Goal: Obtain resource: Download file/media

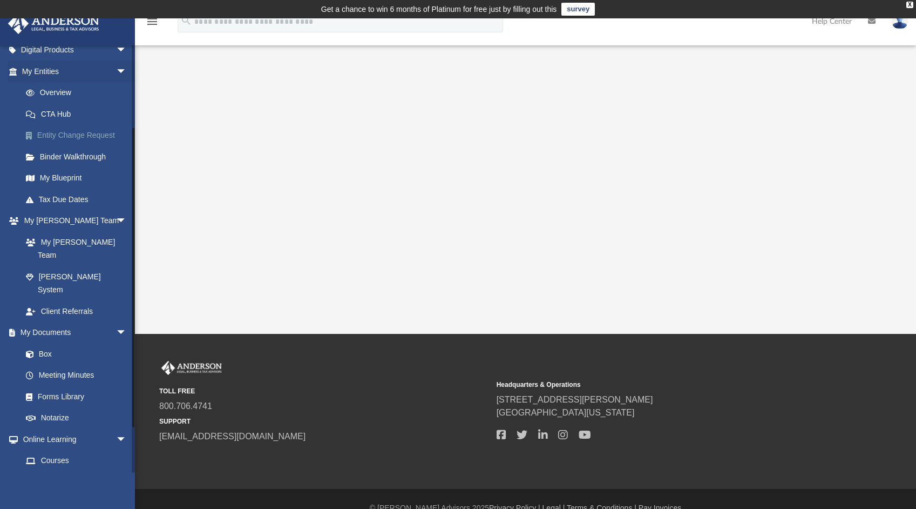
scroll to position [126, 0]
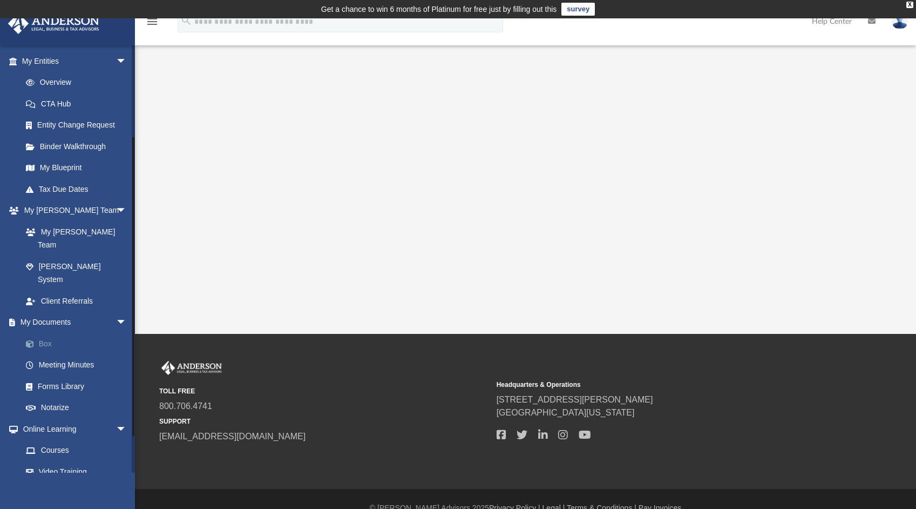
click at [48, 333] on link "Box" at bounding box center [79, 344] width 128 height 22
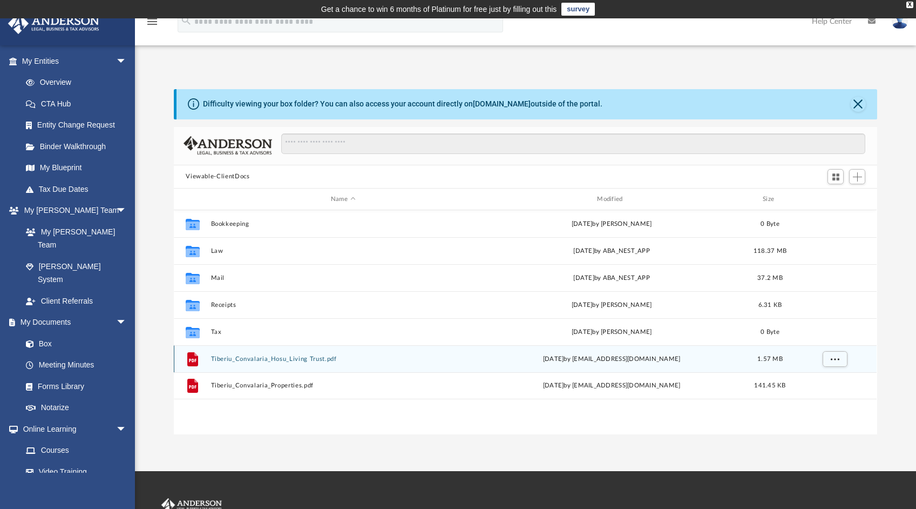
scroll to position [237, 695]
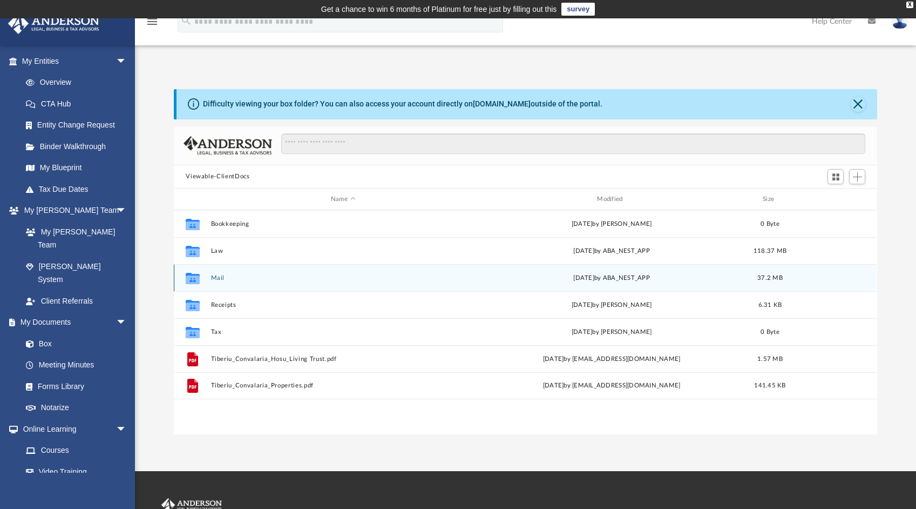
click at [222, 278] on button "Mail" at bounding box center [343, 277] width 264 height 7
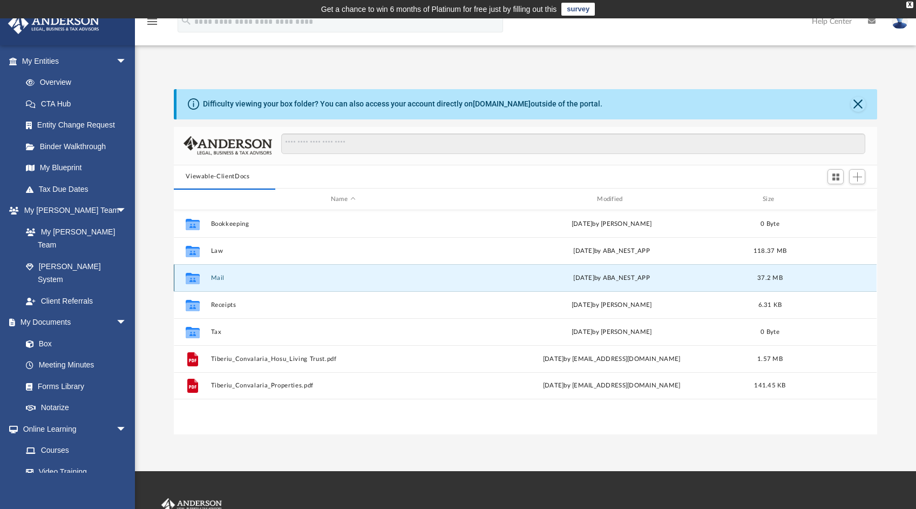
click at [219, 277] on button "Mail" at bounding box center [343, 277] width 264 height 7
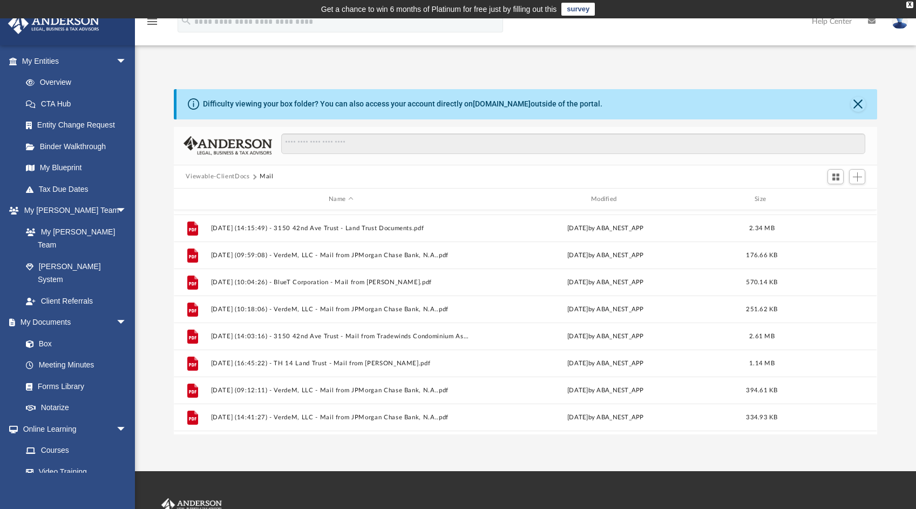
scroll to position [1045, 0]
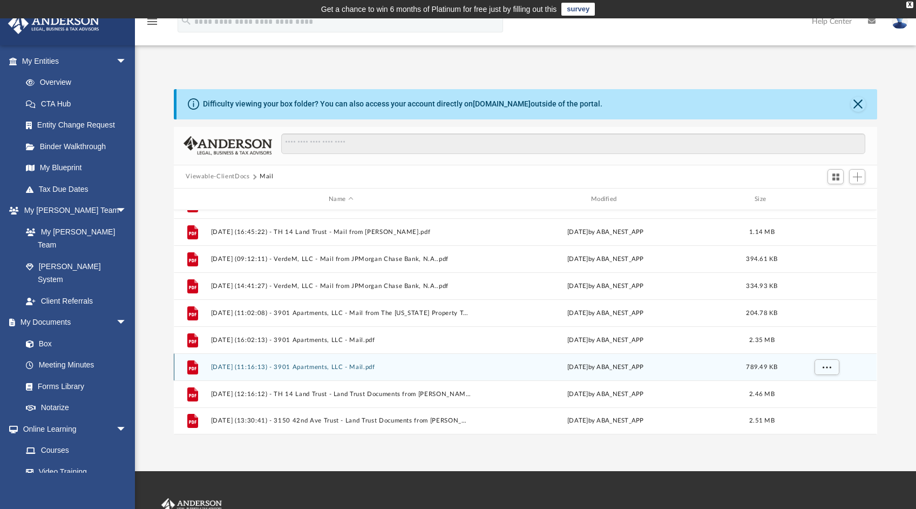
click at [371, 365] on button "[DATE] (11:16:13) - 3901 Apartments, LLC - Mail.pdf" at bounding box center [341, 366] width 260 height 7
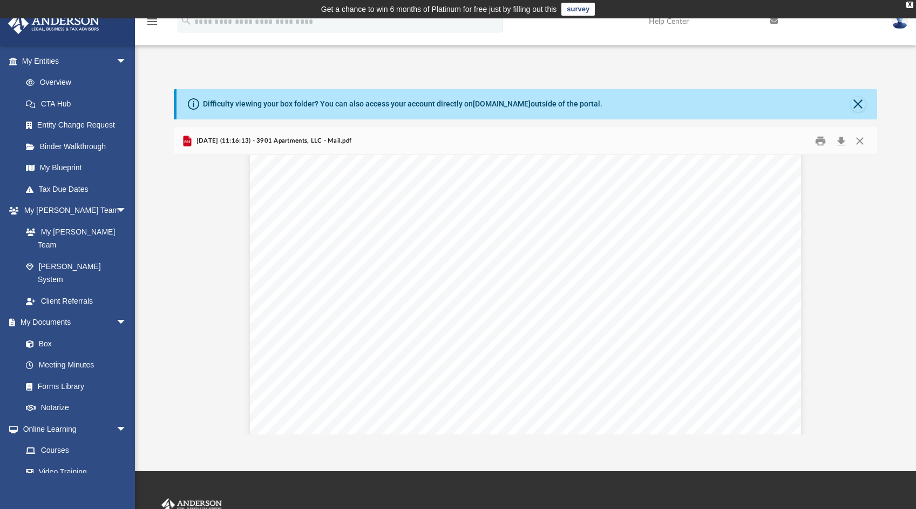
scroll to position [0, 0]
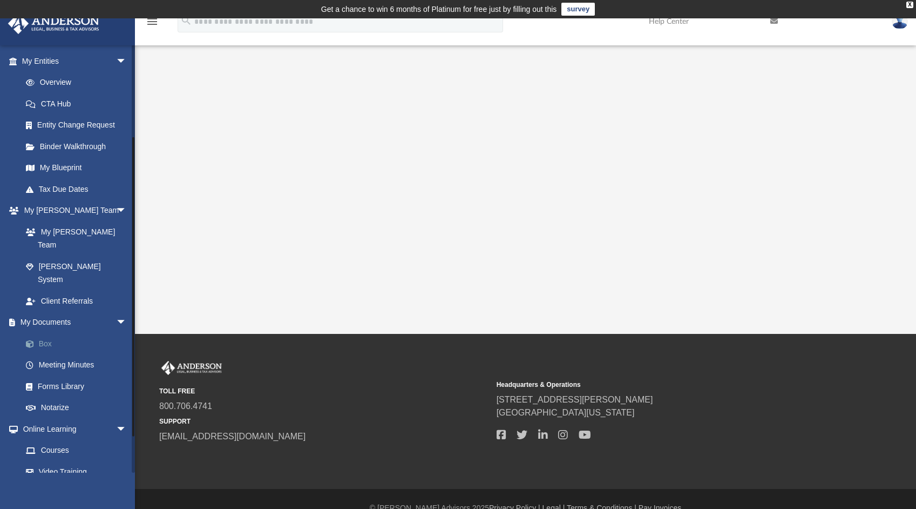
click at [46, 333] on link "Box" at bounding box center [79, 344] width 128 height 22
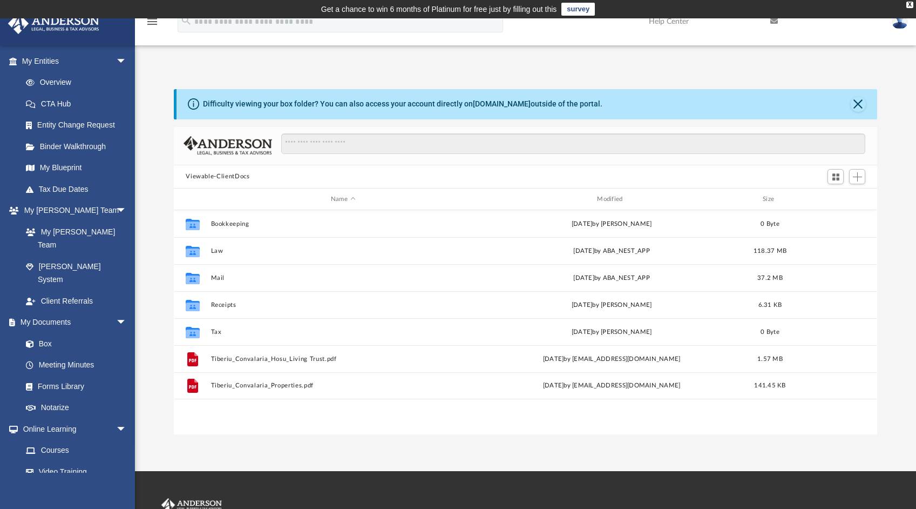
scroll to position [237, 695]
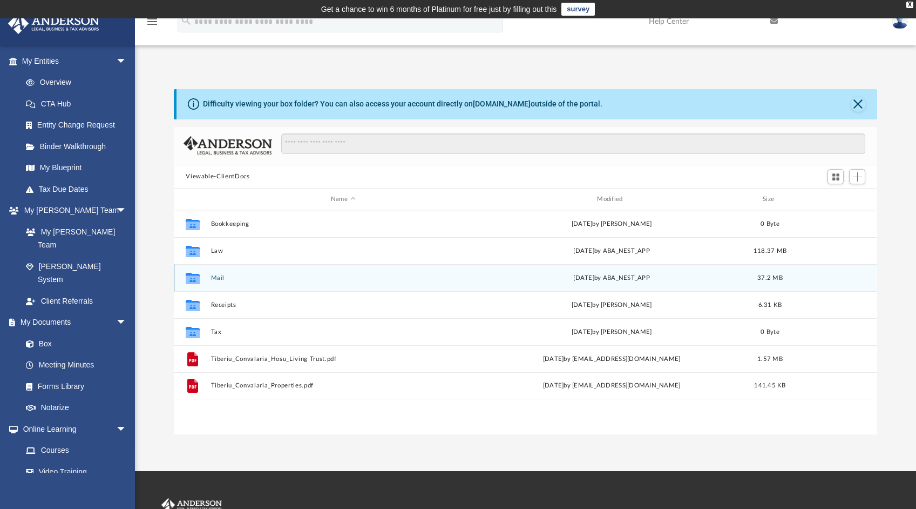
click at [225, 274] on button "Mail" at bounding box center [343, 277] width 264 height 7
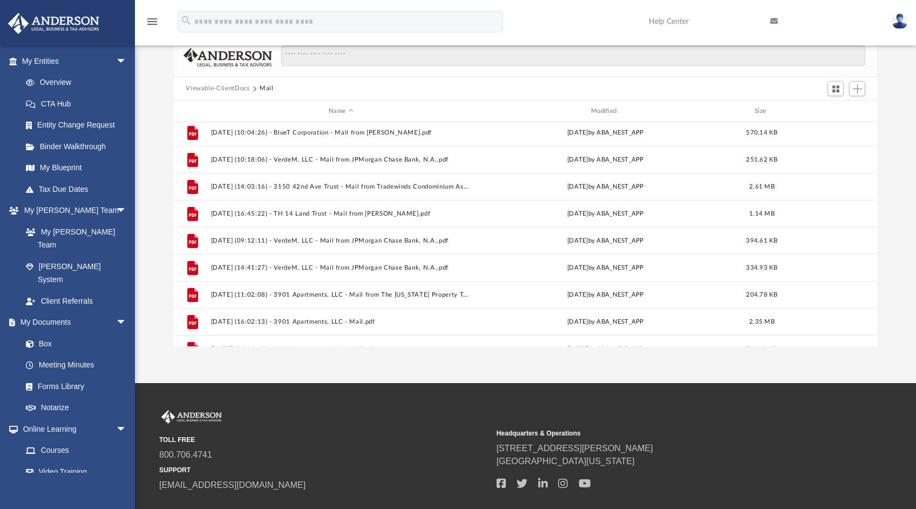
scroll to position [1045, 0]
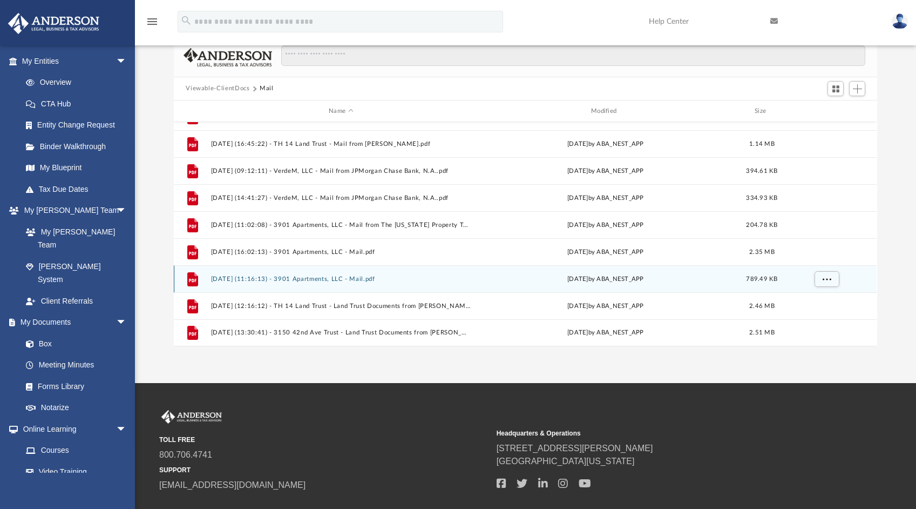
click at [384, 278] on button "[DATE] (11:16:13) - 3901 Apartments, LLC - Mail.pdf" at bounding box center [341, 278] width 260 height 7
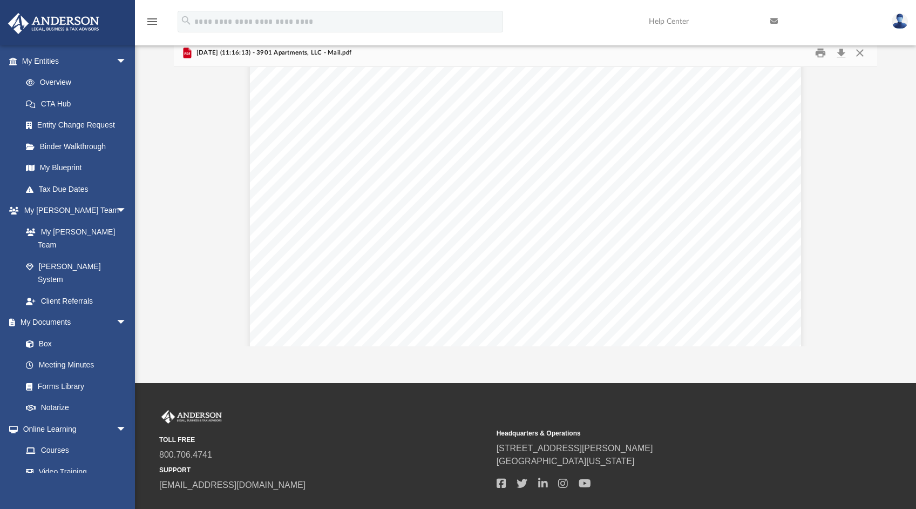
scroll to position [967, 0]
click at [51, 333] on link "Box" at bounding box center [79, 344] width 128 height 22
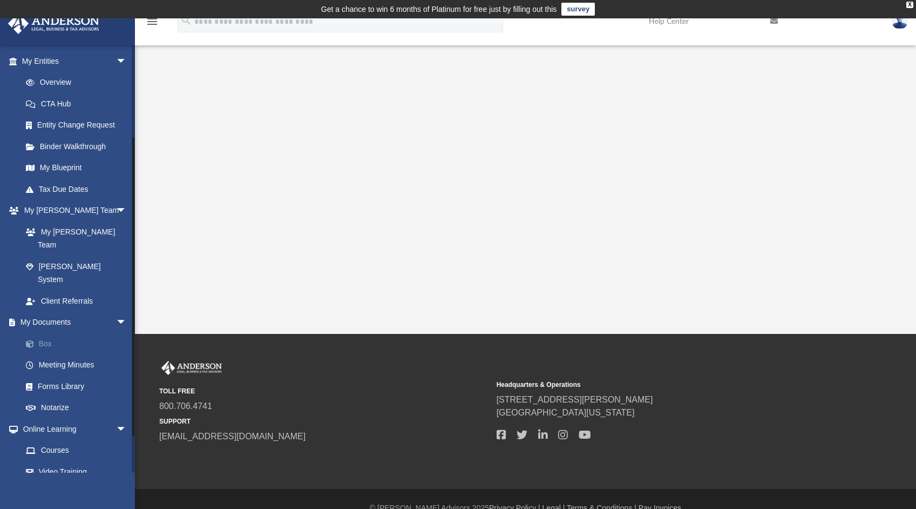
click at [52, 333] on link "Box" at bounding box center [79, 344] width 128 height 22
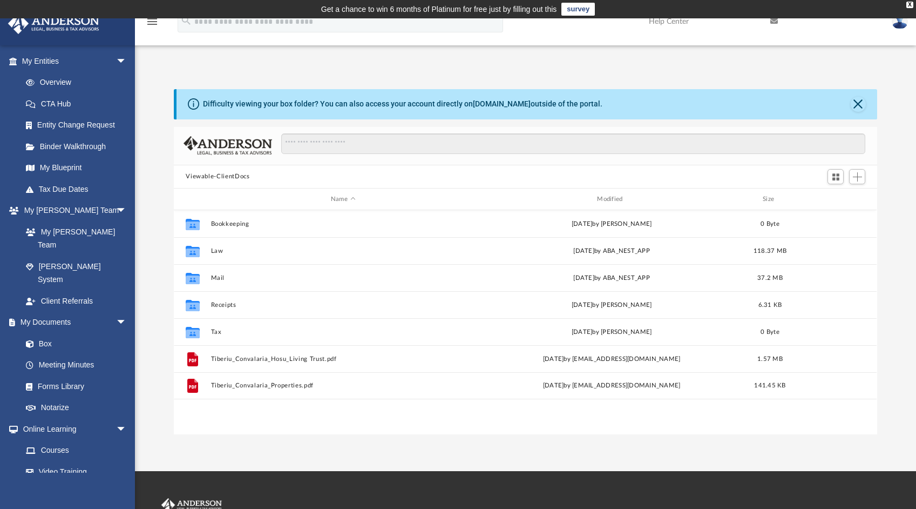
scroll to position [237, 695]
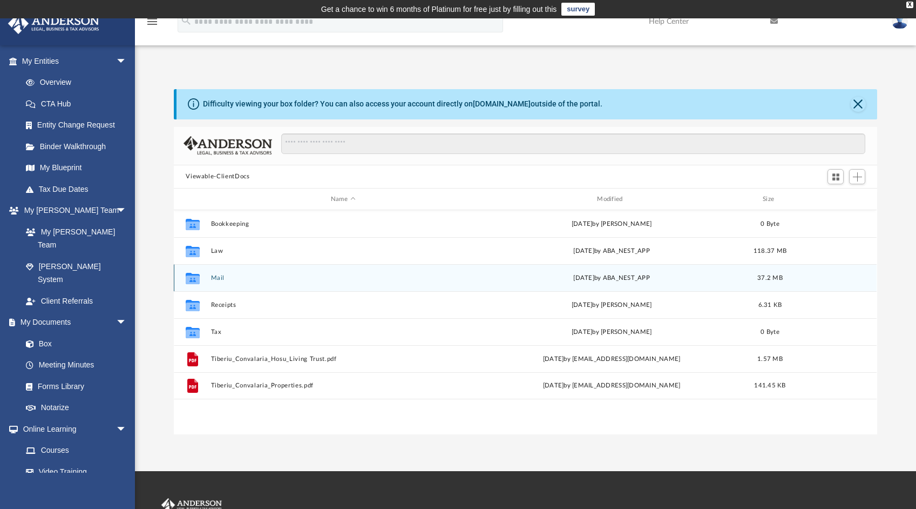
click at [222, 278] on button "Mail" at bounding box center [343, 277] width 264 height 7
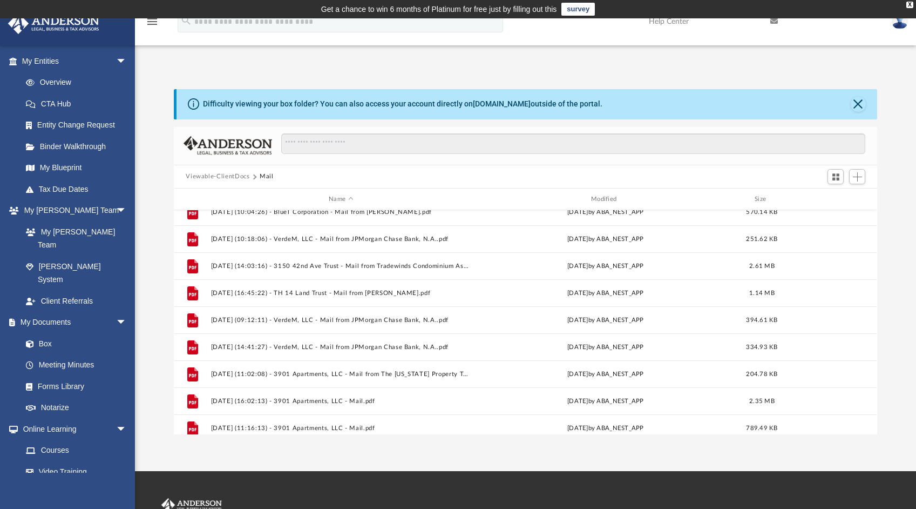
scroll to position [1045, 0]
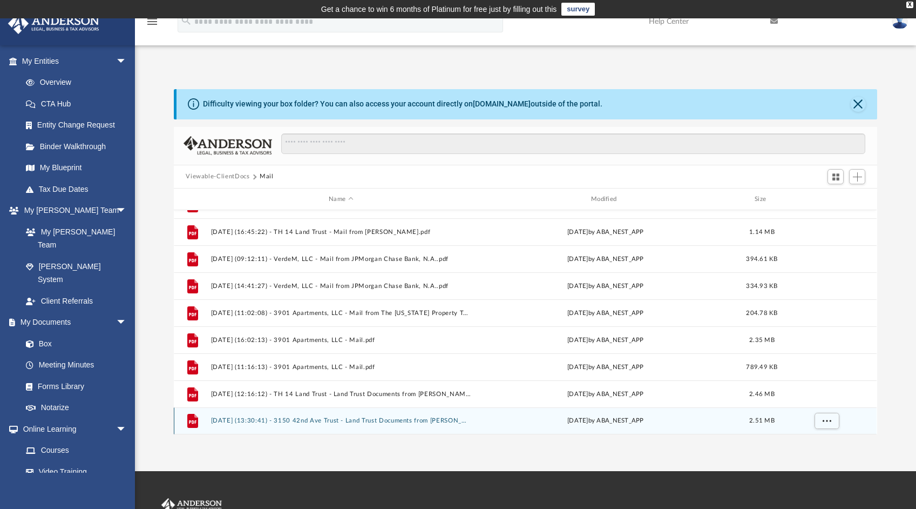
click at [329, 421] on button "[DATE] (13:30:41) - 3150 42nd Ave Trust - Land Trust Documents from [PERSON_NAM…" at bounding box center [341, 420] width 260 height 7
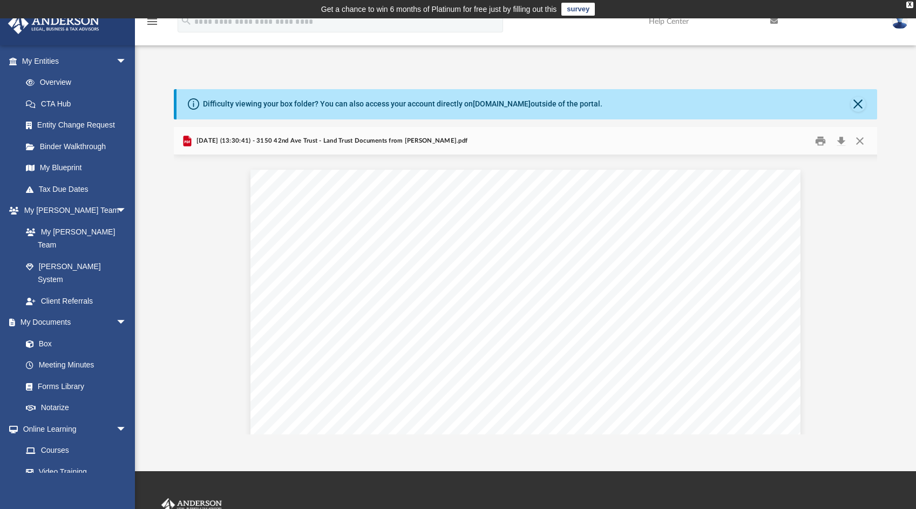
scroll to position [1550, 0]
